Goal: Find specific page/section: Find specific page/section

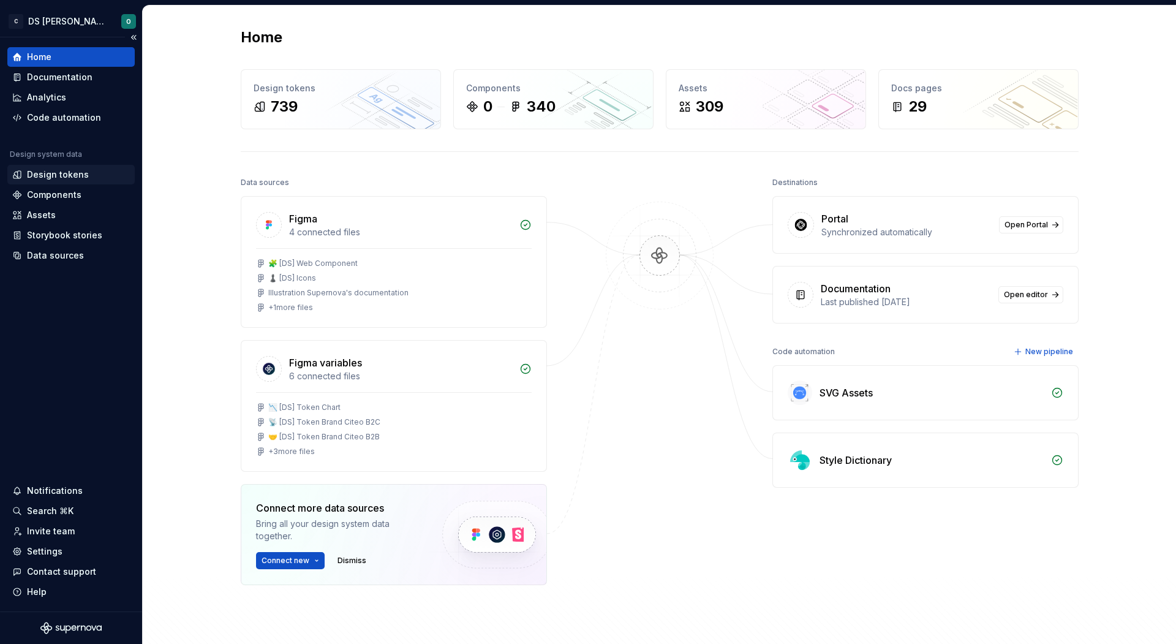
click at [55, 172] on div "Design tokens" at bounding box center [58, 174] width 62 height 12
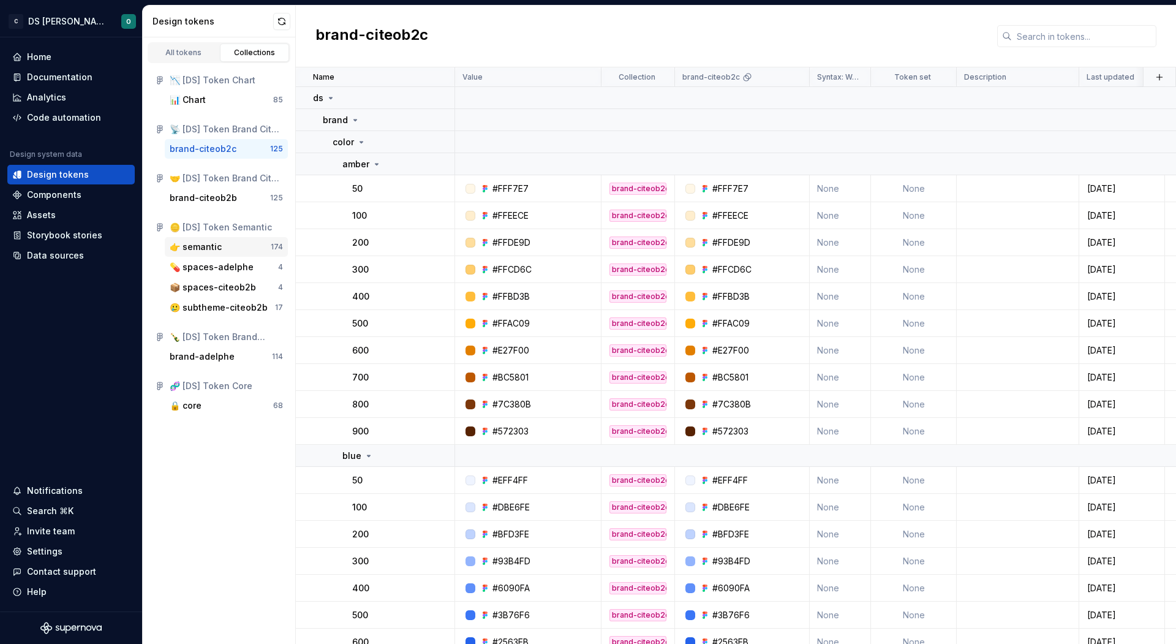
click at [225, 244] on div "👉 semantic" at bounding box center [220, 247] width 101 height 12
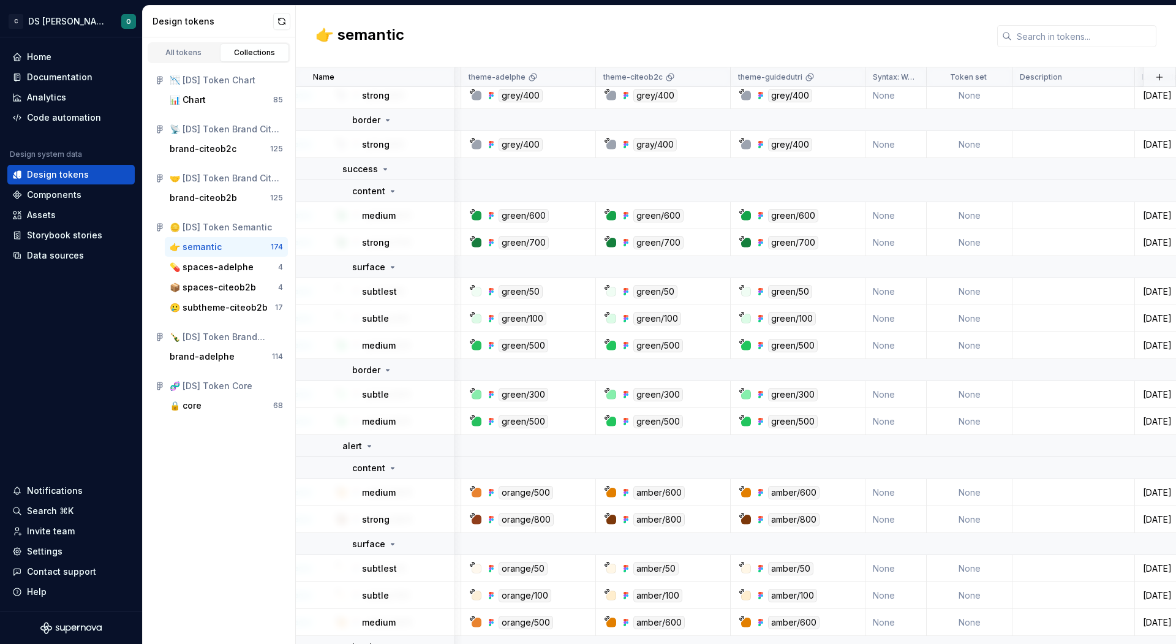
scroll to position [2568, 349]
